Goal: Communication & Community: Share content

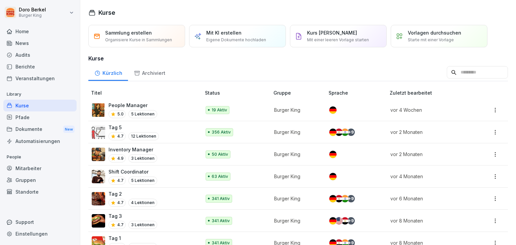
click at [30, 45] on div "News" at bounding box center [39, 43] width 73 height 12
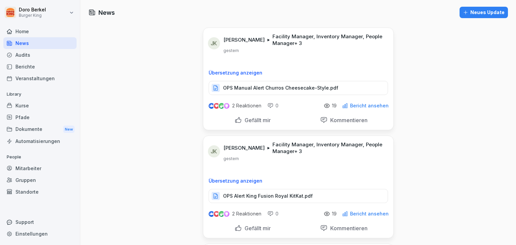
click at [474, 10] on div "Neues Update" at bounding box center [484, 12] width 42 height 7
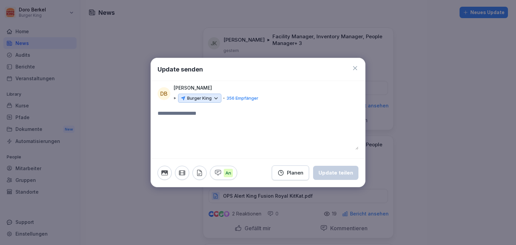
click at [212, 95] on div "Burger King" at bounding box center [199, 98] width 43 height 9
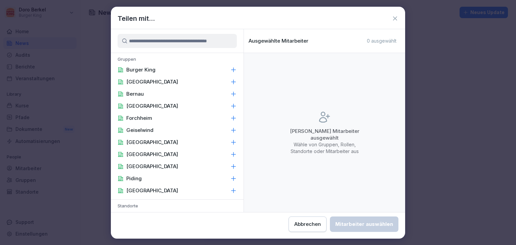
click at [148, 67] on p "Burger King" at bounding box center [140, 70] width 29 height 7
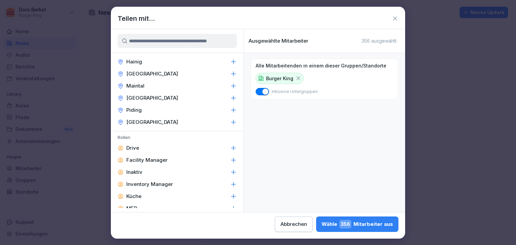
scroll to position [269, 0]
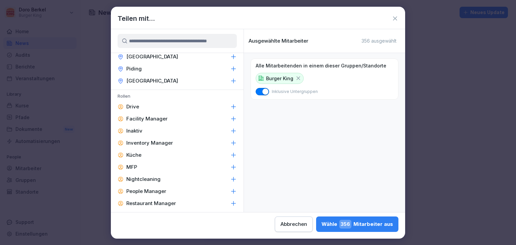
click at [149, 120] on p "Facility Manager" at bounding box center [146, 119] width 41 height 7
click at [156, 141] on p "Inventory Manager" at bounding box center [149, 143] width 47 height 7
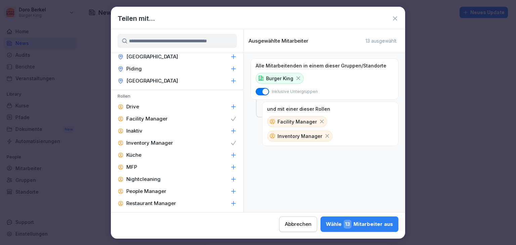
click at [153, 189] on p "People Manager" at bounding box center [146, 191] width 40 height 7
click at [159, 203] on p "Restaurant Manager" at bounding box center [151, 203] width 50 height 7
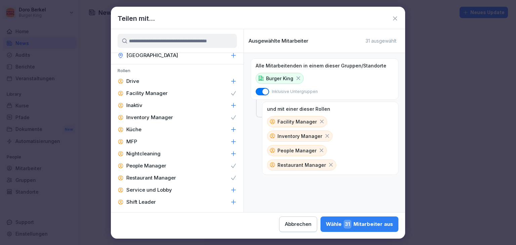
scroll to position [321, 0]
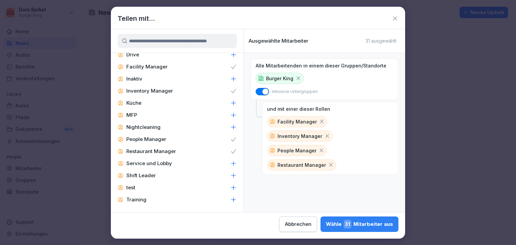
click at [154, 176] on p "Shift Leader" at bounding box center [141, 175] width 30 height 7
click at [355, 226] on div "Wähle 56 Mitarbeiter aus" at bounding box center [358, 224] width 69 height 9
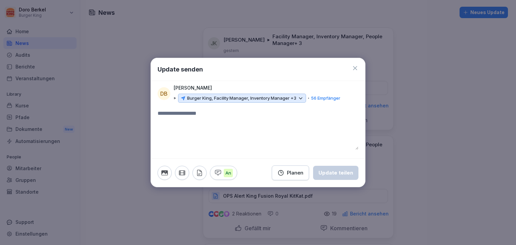
click at [198, 175] on icon "button" at bounding box center [199, 172] width 7 height 7
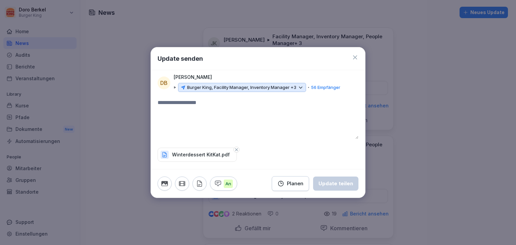
click at [188, 104] on textarea at bounding box center [258, 119] width 201 height 40
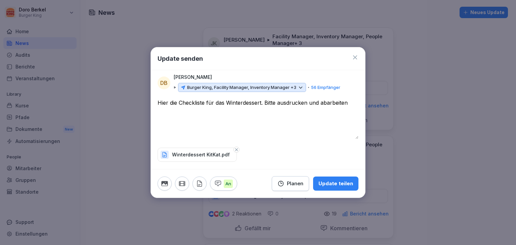
type textarea "**********"
click at [235, 151] on icon "button" at bounding box center [236, 149] width 3 height 3
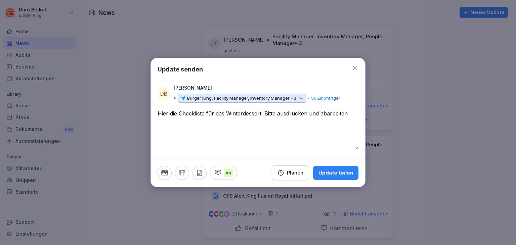
click at [200, 170] on icon "button" at bounding box center [199, 172] width 7 height 7
click at [198, 173] on icon "button" at bounding box center [199, 172] width 7 height 7
click at [198, 174] on icon "button" at bounding box center [199, 172] width 7 height 7
drag, startPoint x: 349, startPoint y: 115, endPoint x: 154, endPoint y: 109, distance: 195.6
click at [154, 109] on div "**********" at bounding box center [257, 123] width 215 height 130
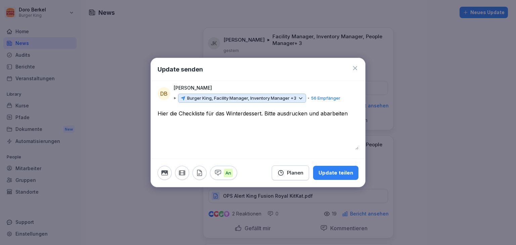
click at [357, 69] on icon at bounding box center [355, 68] width 7 height 7
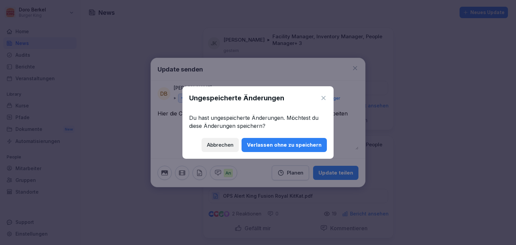
click at [285, 147] on div "Verlassen ohne zu speichern" at bounding box center [284, 144] width 75 height 7
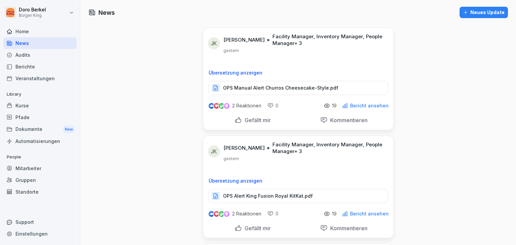
click at [478, 15] on div "Neues Update" at bounding box center [484, 12] width 42 height 7
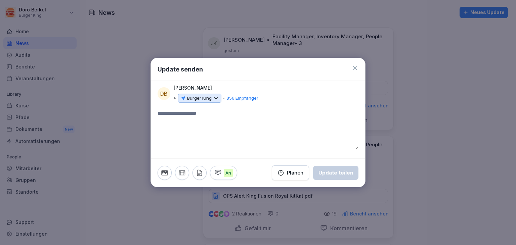
click at [208, 97] on p "Burger King" at bounding box center [199, 98] width 25 height 7
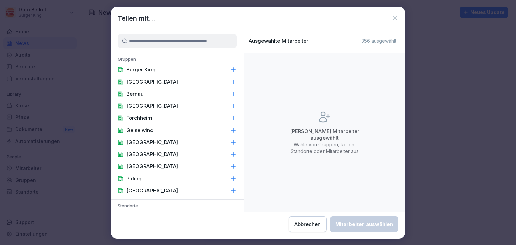
click at [157, 70] on div "Burger King" at bounding box center [177, 70] width 133 height 12
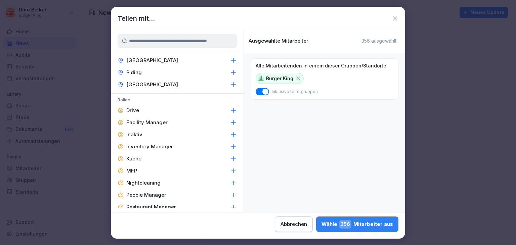
scroll to position [302, 0]
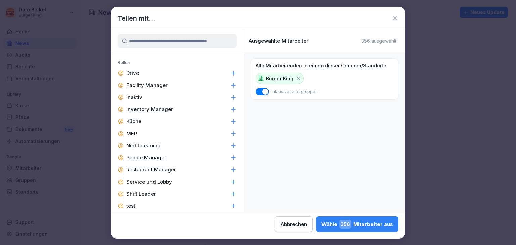
click at [157, 86] on p "Facility Manager" at bounding box center [146, 85] width 41 height 7
click at [161, 106] on p "Inventory Manager" at bounding box center [149, 109] width 47 height 7
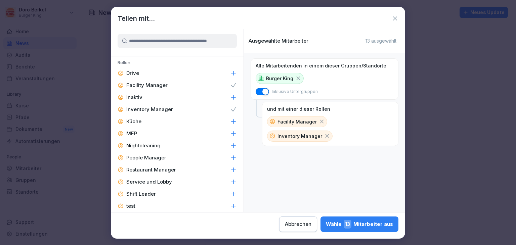
click at [159, 156] on p "People Manager" at bounding box center [146, 158] width 40 height 7
click at [168, 172] on p "Restaurant Manager" at bounding box center [151, 170] width 50 height 7
click at [151, 194] on p "Shift Leader" at bounding box center [141, 194] width 30 height 7
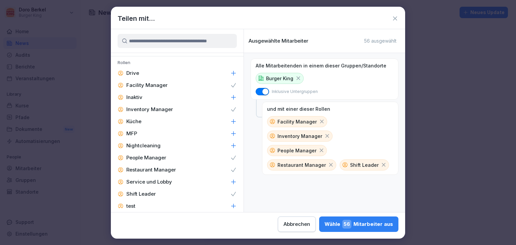
click at [363, 228] on div "Wähle 56 Mitarbeiter aus" at bounding box center [358, 224] width 69 height 9
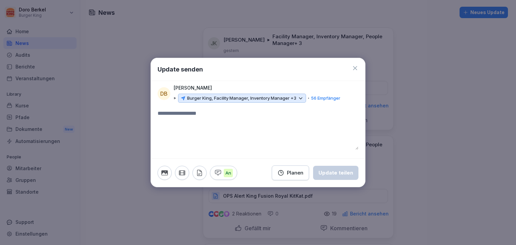
click at [193, 114] on textarea at bounding box center [258, 130] width 201 height 40
paste textarea "**********"
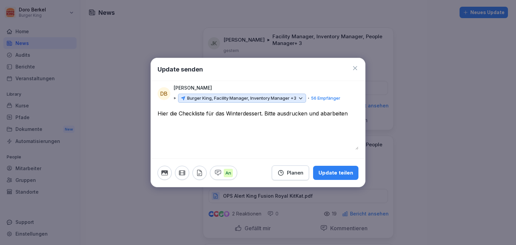
type textarea "**********"
click at [199, 174] on icon "button" at bounding box center [199, 172] width 7 height 7
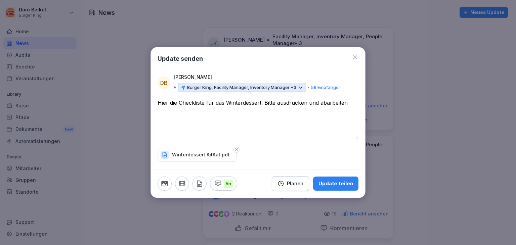
click at [335, 183] on div "Update teilen" at bounding box center [335, 183] width 35 height 7
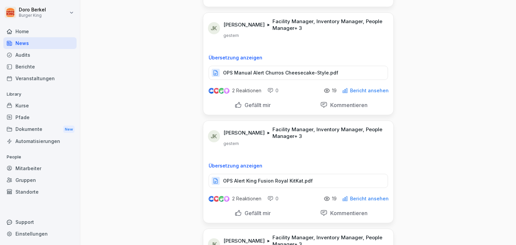
scroll to position [0, 0]
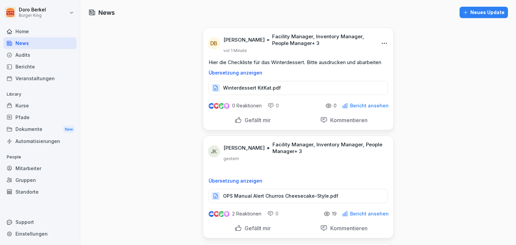
click at [473, 9] on div "Neues Update" at bounding box center [484, 12] width 42 height 7
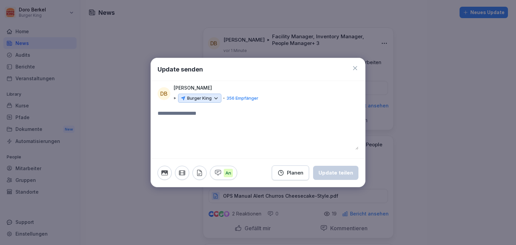
click at [200, 97] on p "Burger King" at bounding box center [199, 98] width 25 height 7
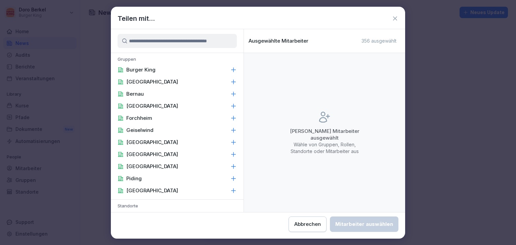
click at [150, 69] on p "Burger King" at bounding box center [140, 70] width 29 height 7
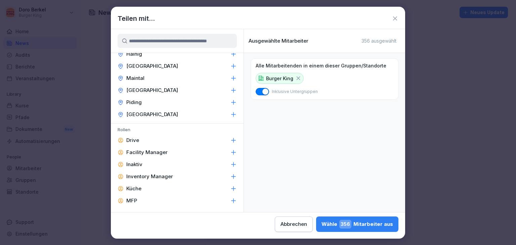
scroll to position [269, 0]
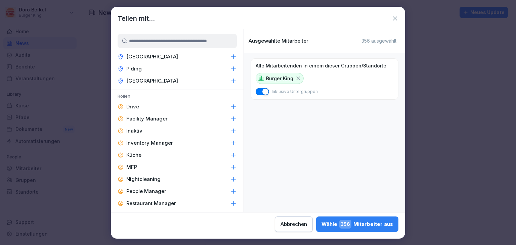
click at [159, 118] on p "Facility Manager" at bounding box center [146, 119] width 41 height 7
click at [168, 145] on p "Inventory Manager" at bounding box center [149, 143] width 47 height 7
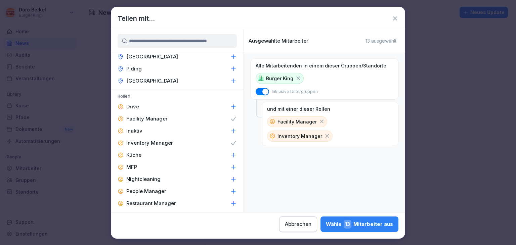
click at [160, 192] on p "People Manager" at bounding box center [146, 191] width 40 height 7
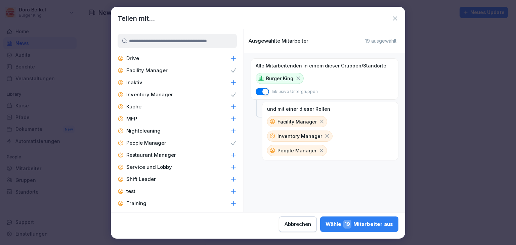
scroll to position [321, 0]
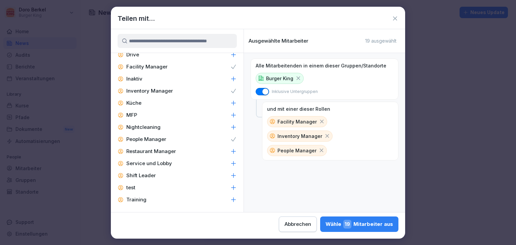
click at [170, 152] on p "Restaurant Manager" at bounding box center [151, 151] width 50 height 7
click at [153, 174] on p "Shift Leader" at bounding box center [141, 175] width 30 height 7
click at [365, 225] on div "Wähle 56 Mitarbeiter aus" at bounding box center [358, 224] width 69 height 9
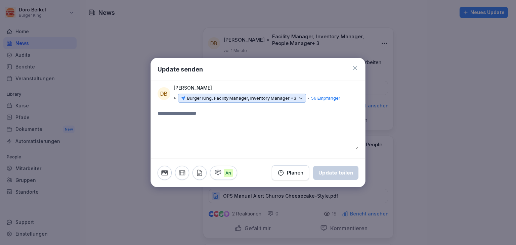
click at [179, 119] on textarea at bounding box center [258, 130] width 201 height 40
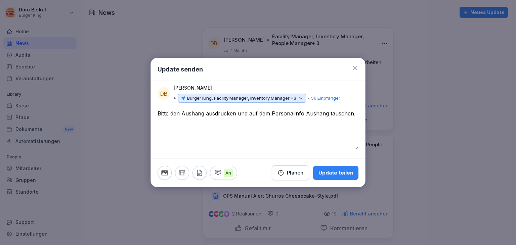
click at [257, 113] on textarea "**********" at bounding box center [258, 130] width 201 height 40
drag, startPoint x: 349, startPoint y: 112, endPoint x: 250, endPoint y: 115, distance: 99.1
click at [250, 115] on textarea "**********" at bounding box center [258, 130] width 201 height 40
type textarea "**********"
click at [198, 174] on icon "button" at bounding box center [199, 172] width 7 height 7
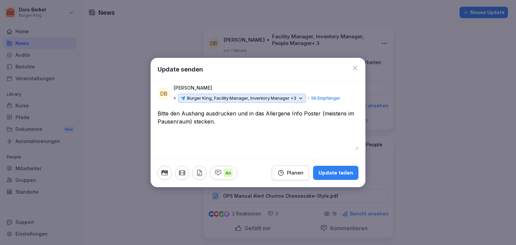
click at [200, 169] on icon "button" at bounding box center [199, 172] width 7 height 7
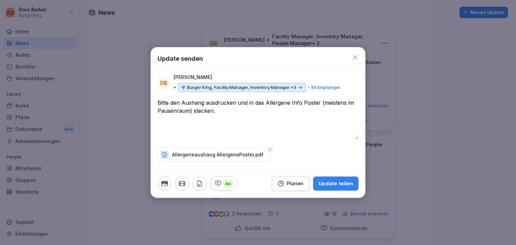
click at [334, 186] on div "Update teilen" at bounding box center [335, 183] width 35 height 7
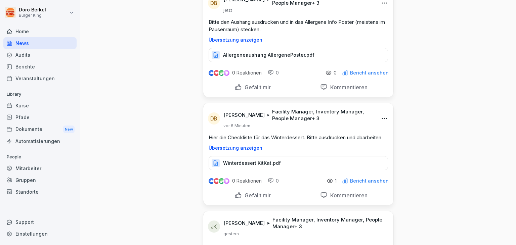
scroll to position [0, 0]
